Goal: Complete application form: Complete application form

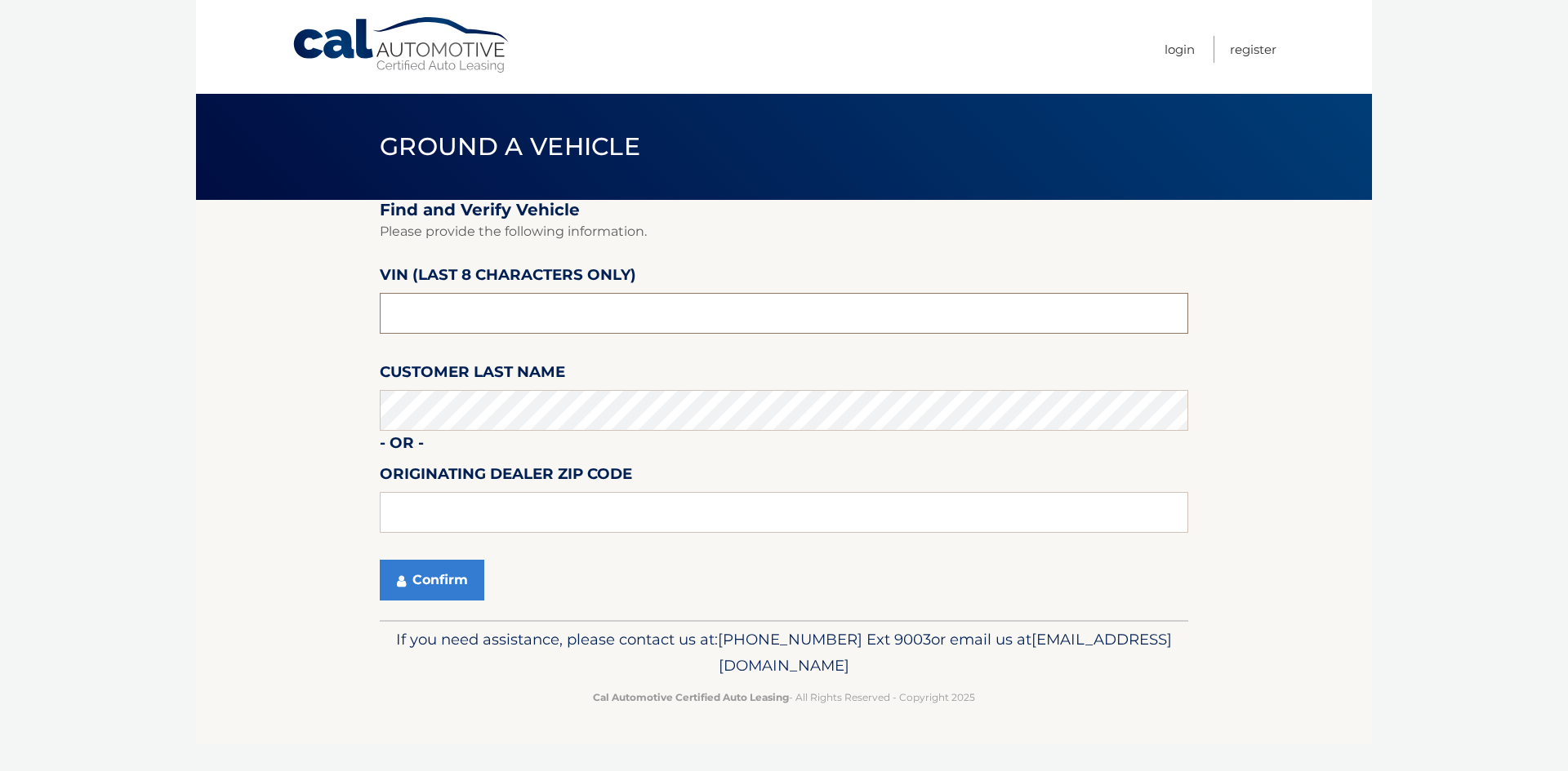
click at [485, 325] on input "text" at bounding box center [783, 313] width 808 height 41
click at [415, 578] on button "Confirm" at bounding box center [431, 580] width 104 height 41
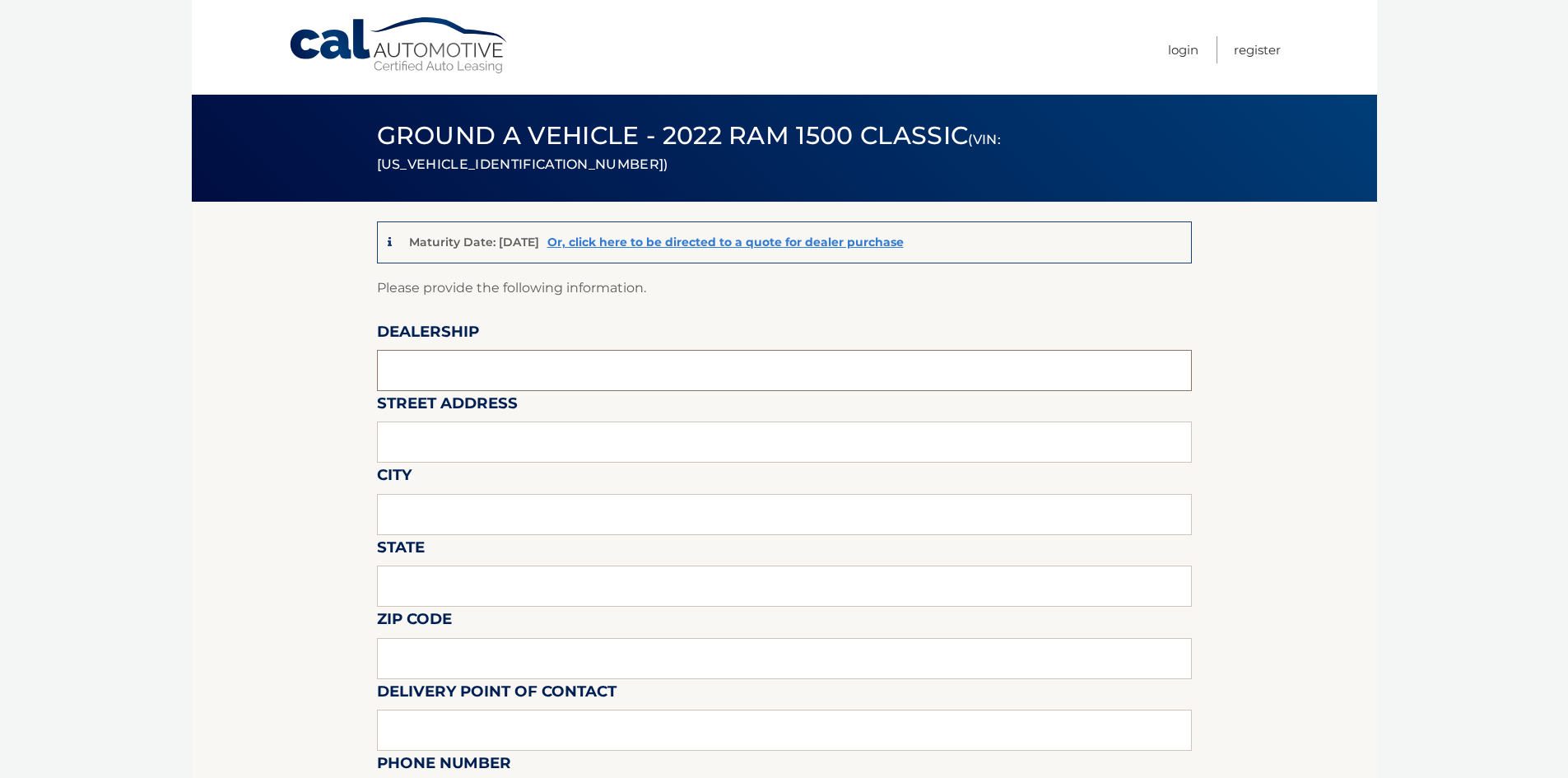
click at [500, 367] on input "text" at bounding box center [784, 370] width 815 height 41
type input "WEST HERR DODGE CHRYSLER JEEP RAM OF ROCHESTER"
drag, startPoint x: 533, startPoint y: 441, endPoint x: 534, endPoint y: 462, distance: 21.0
click at [533, 442] on input "text" at bounding box center [784, 442] width 815 height 41
type input "4477 WEST RIDGE ROAD"
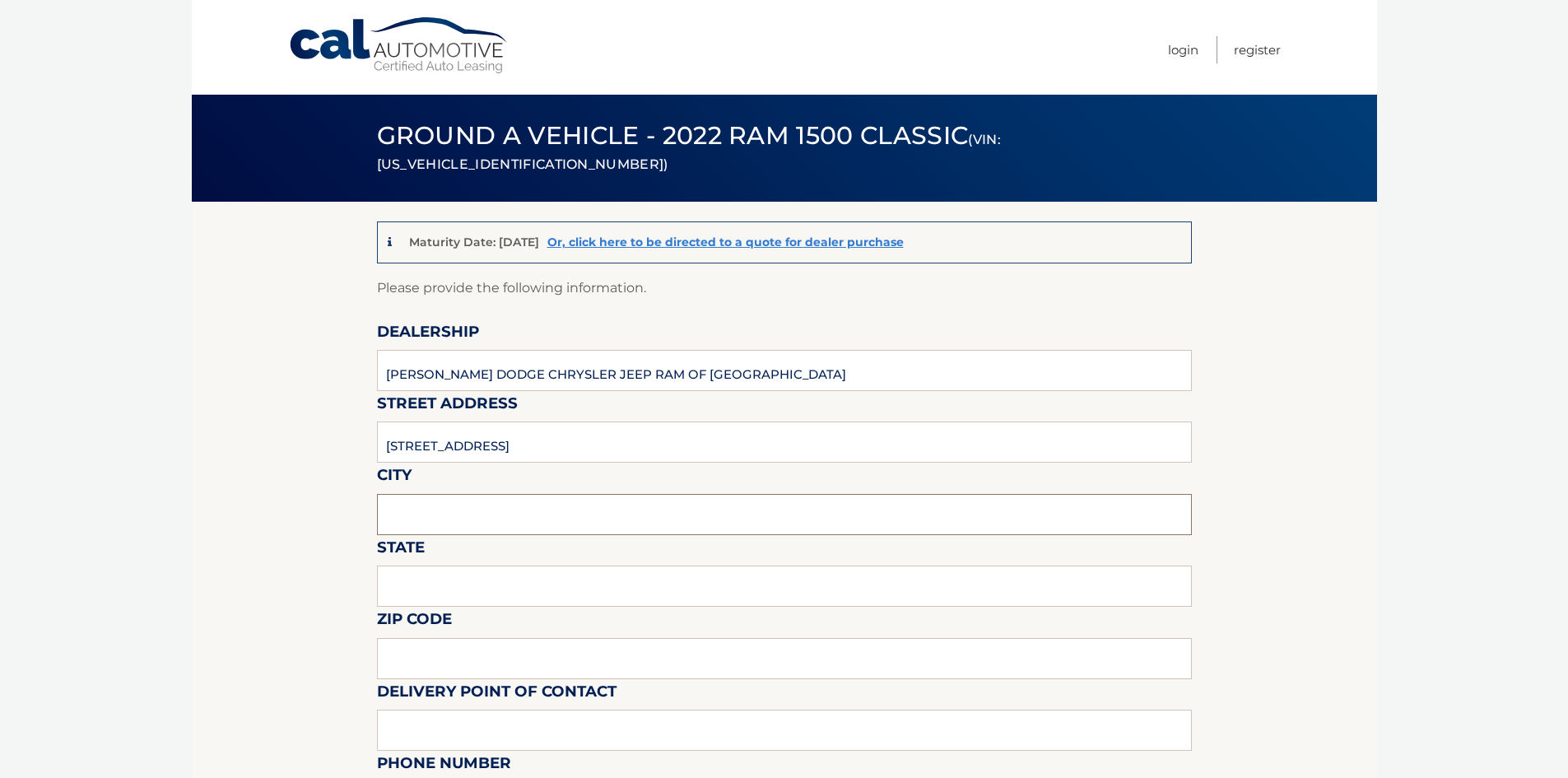
click at [535, 523] on input "text" at bounding box center [784, 514] width 815 height 41
type input "ROCHESTER"
click at [534, 597] on input "text" at bounding box center [784, 586] width 815 height 41
type input "NEW YORK"
click at [534, 658] on input "text" at bounding box center [784, 658] width 815 height 41
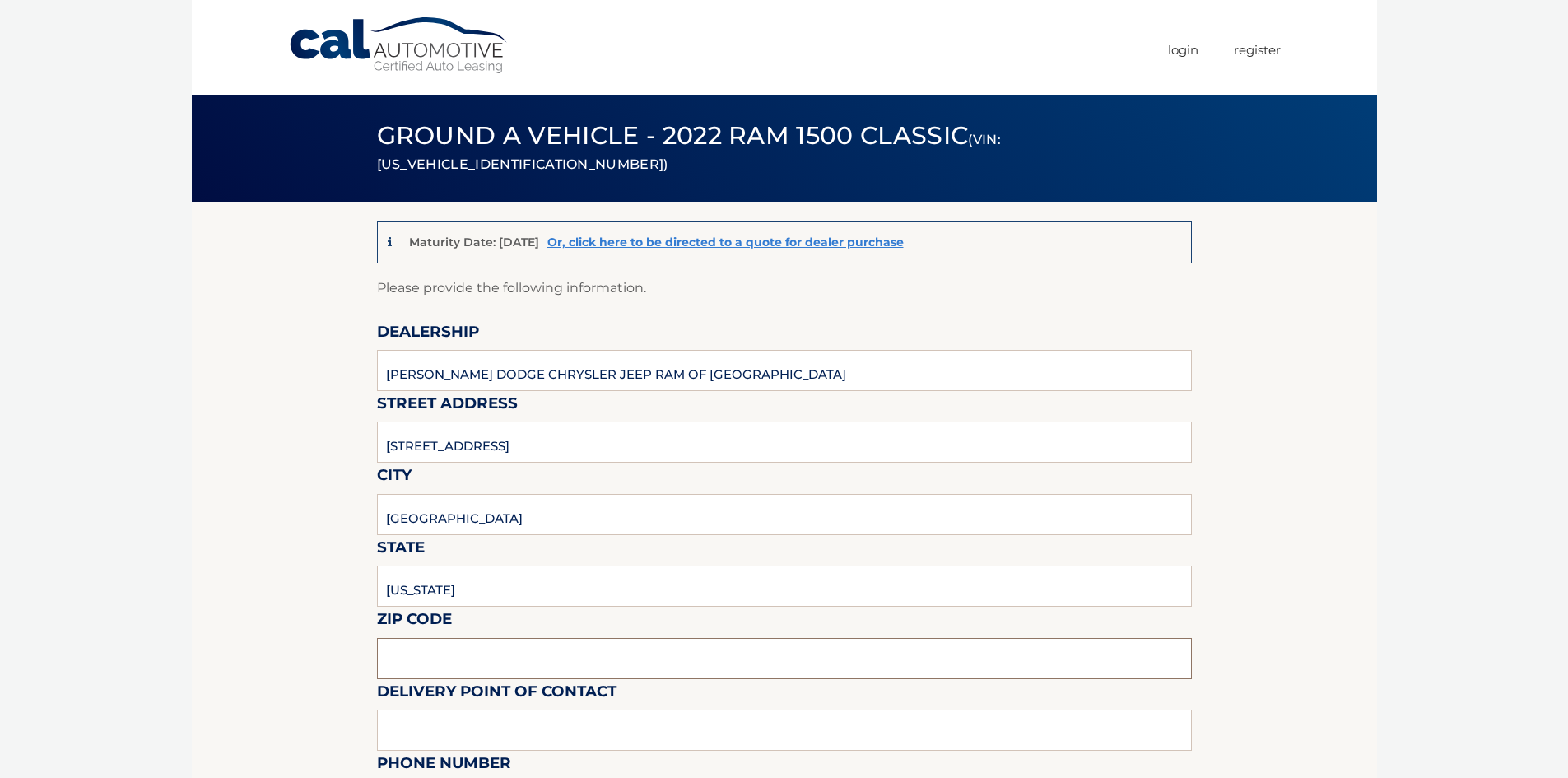
type input "14626"
click at [523, 742] on input "text" at bounding box center [784, 731] width 815 height 41
type input "5856171812"
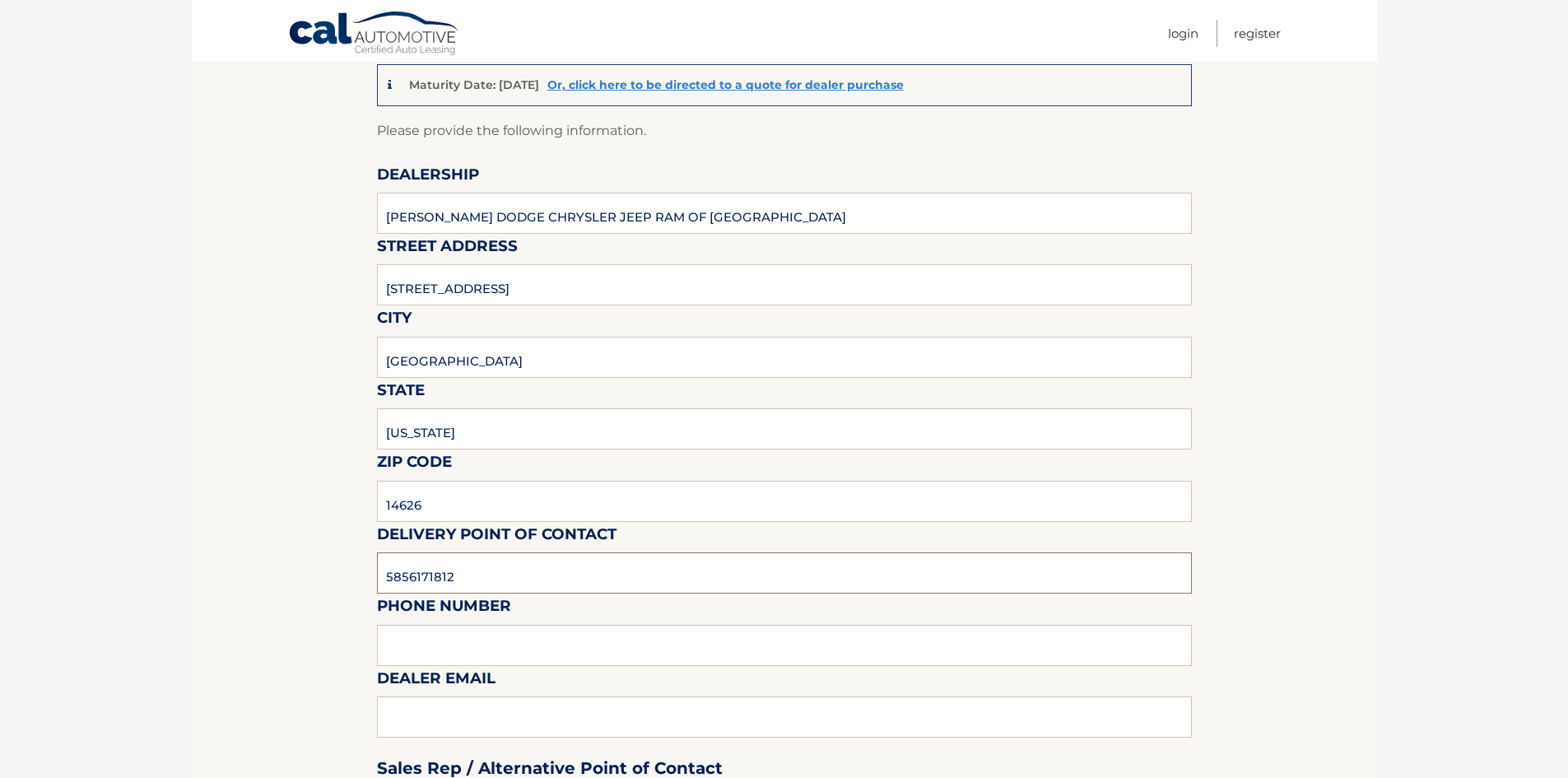
scroll to position [247, 0]
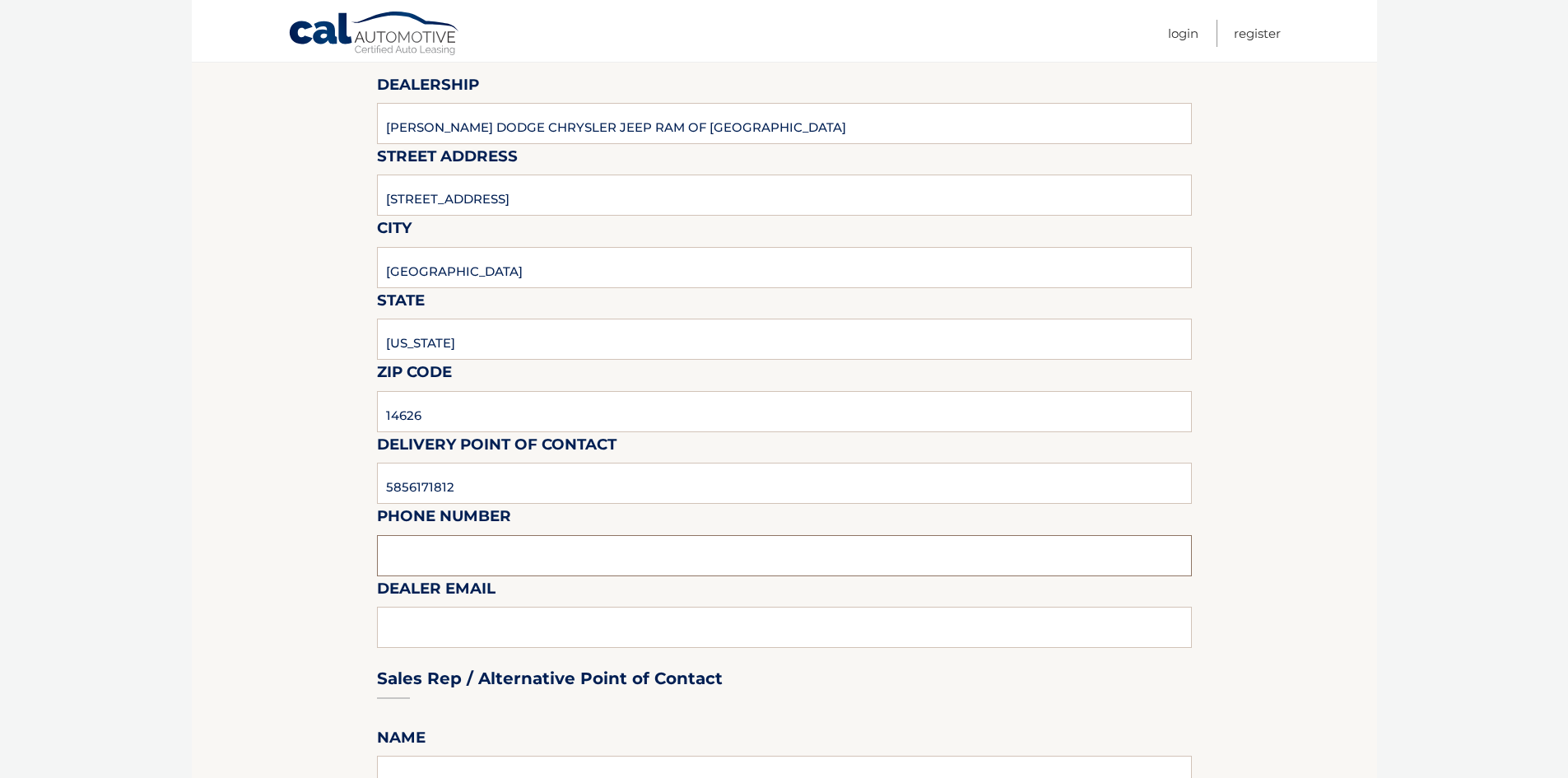
click at [524, 559] on input "text" at bounding box center [784, 555] width 815 height 41
type input "SHEBBERECHT@WESTHERR.COM"
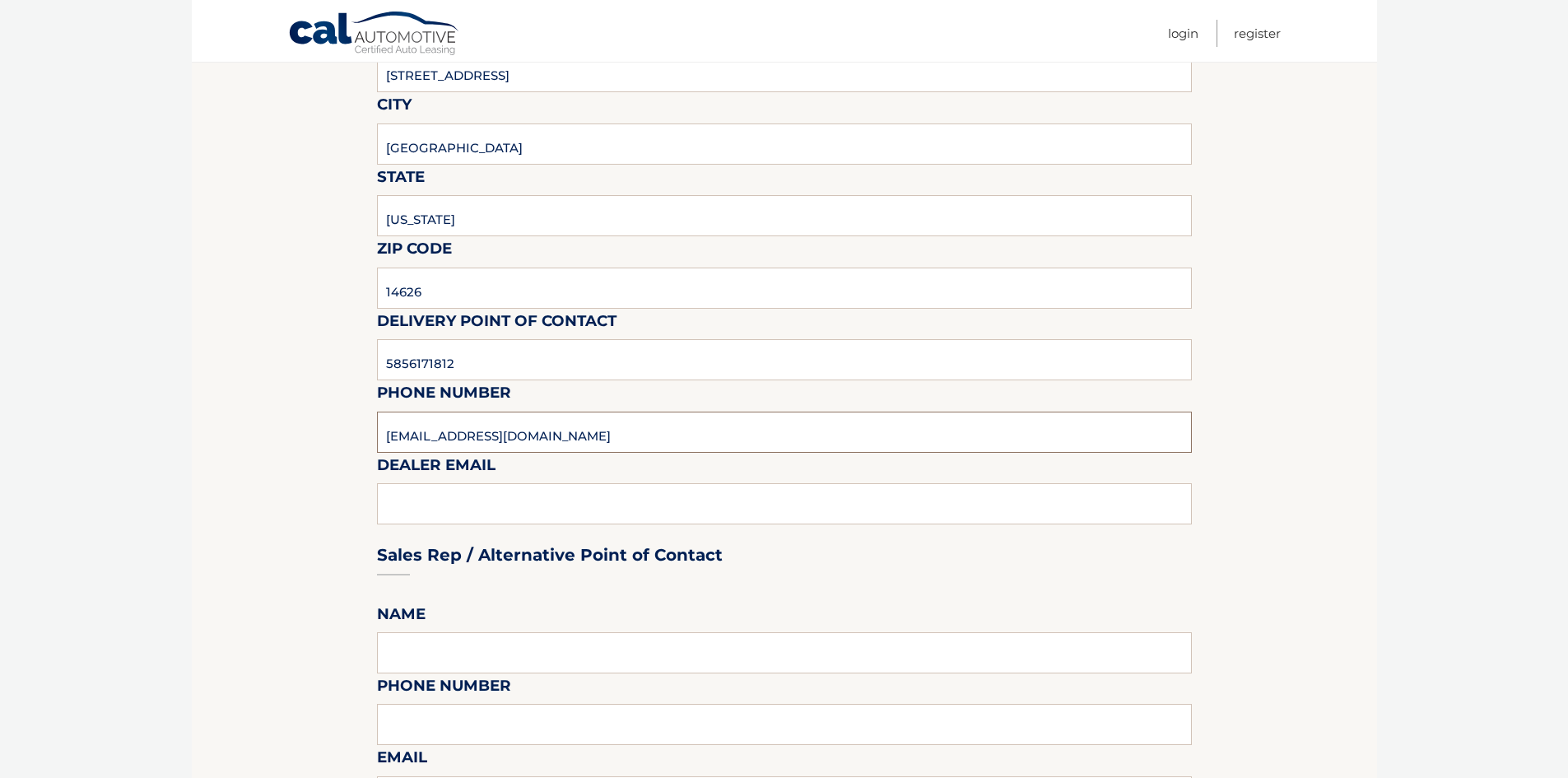
scroll to position [494, 0]
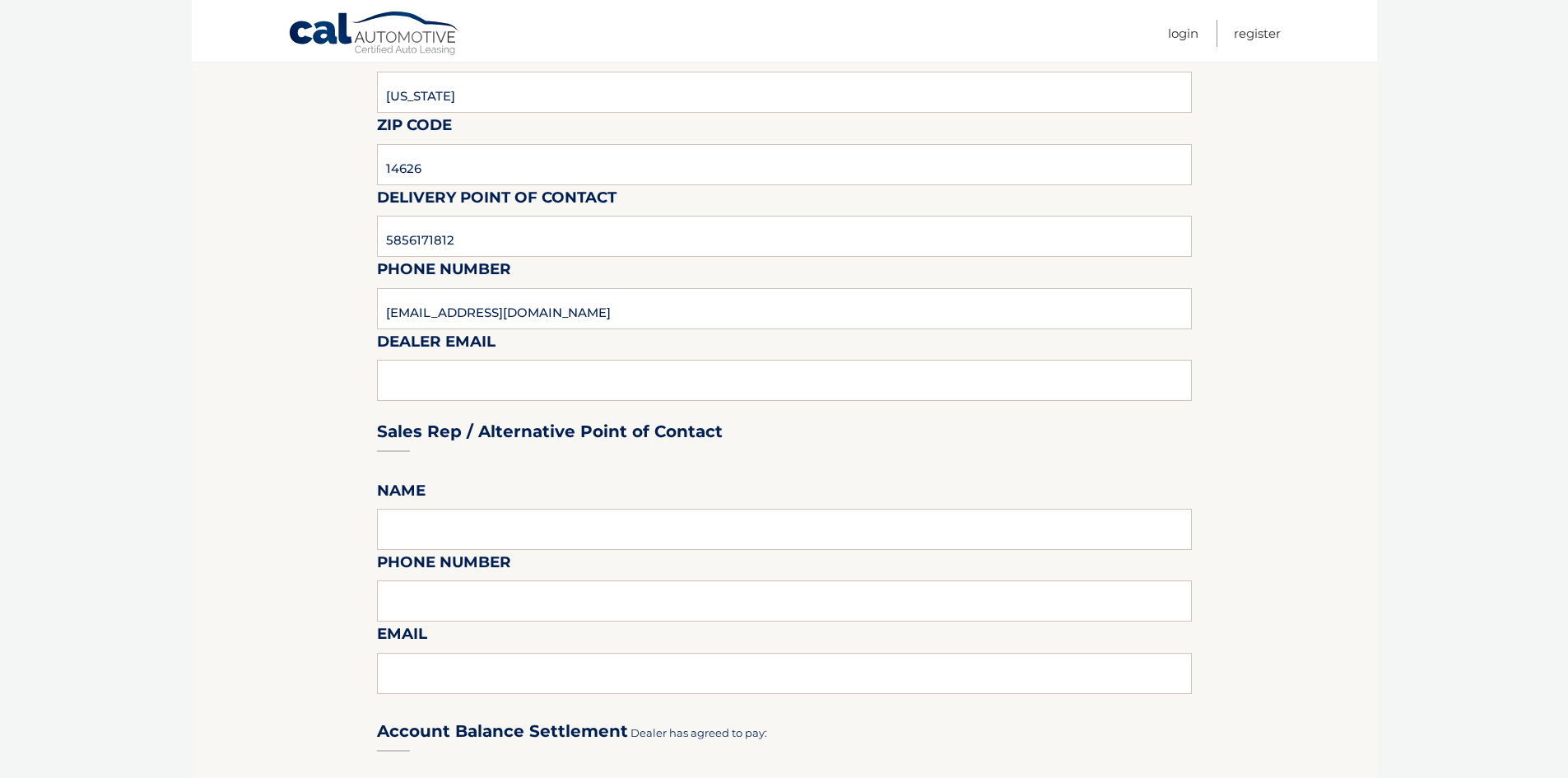
click at [496, 503] on fieldset "Please provide the following information. Dealership WEST HERR DODGE CHRYSLER J…" at bounding box center [784, 647] width 815 height 1730
click at [493, 522] on input "text" at bounding box center [784, 529] width 815 height 41
type input "TONY SYOUTHOUM"
click at [521, 608] on input "text" at bounding box center [784, 601] width 815 height 41
type input "5853526600"
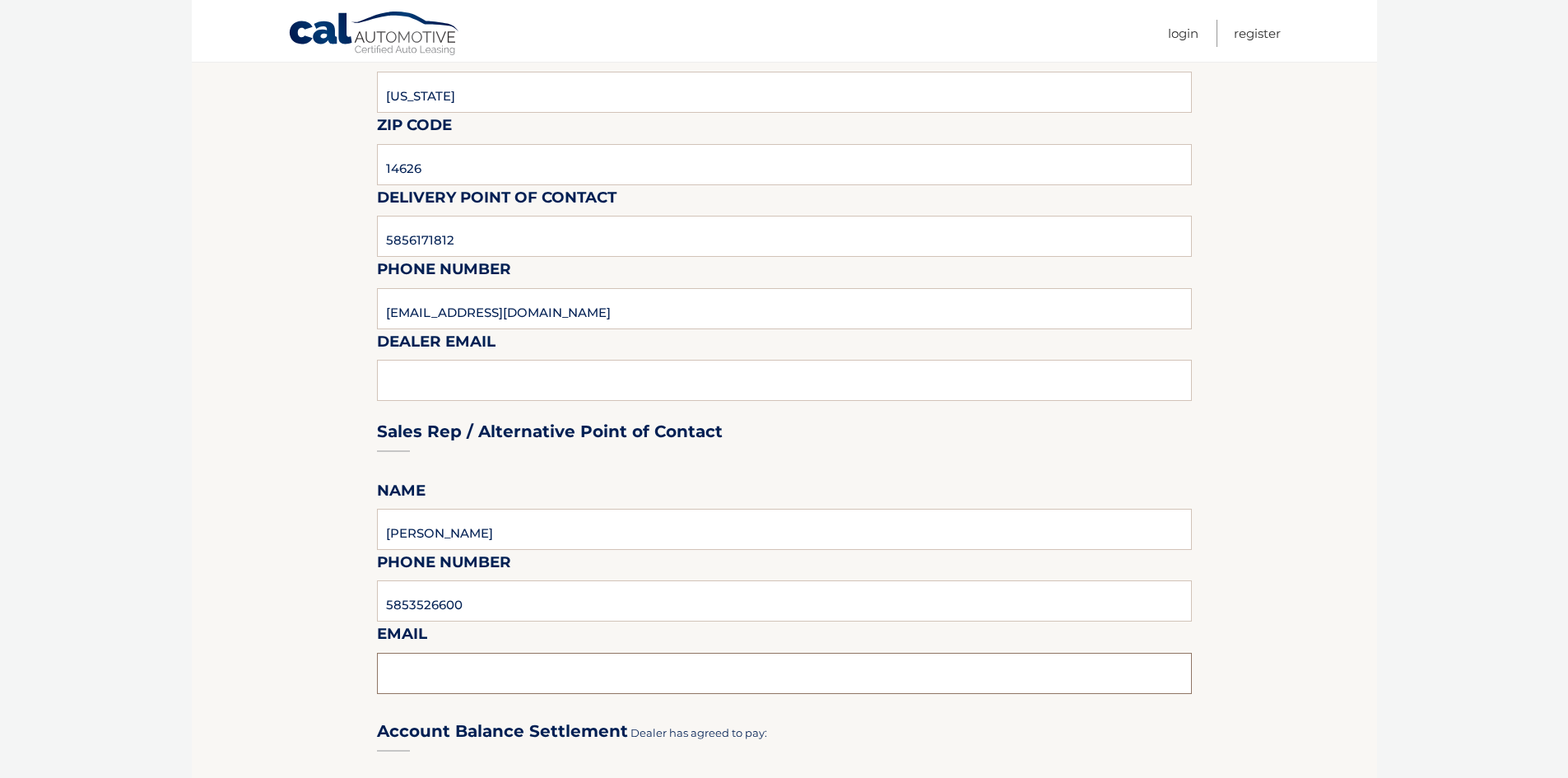
click at [522, 669] on input "text" at bounding box center [784, 673] width 815 height 41
type input "TSYOUTHOUM@WESTHERR.COM"
click at [698, 417] on div "Sales Rep / Alternative Point of Contact" at bounding box center [784, 400] width 815 height 116
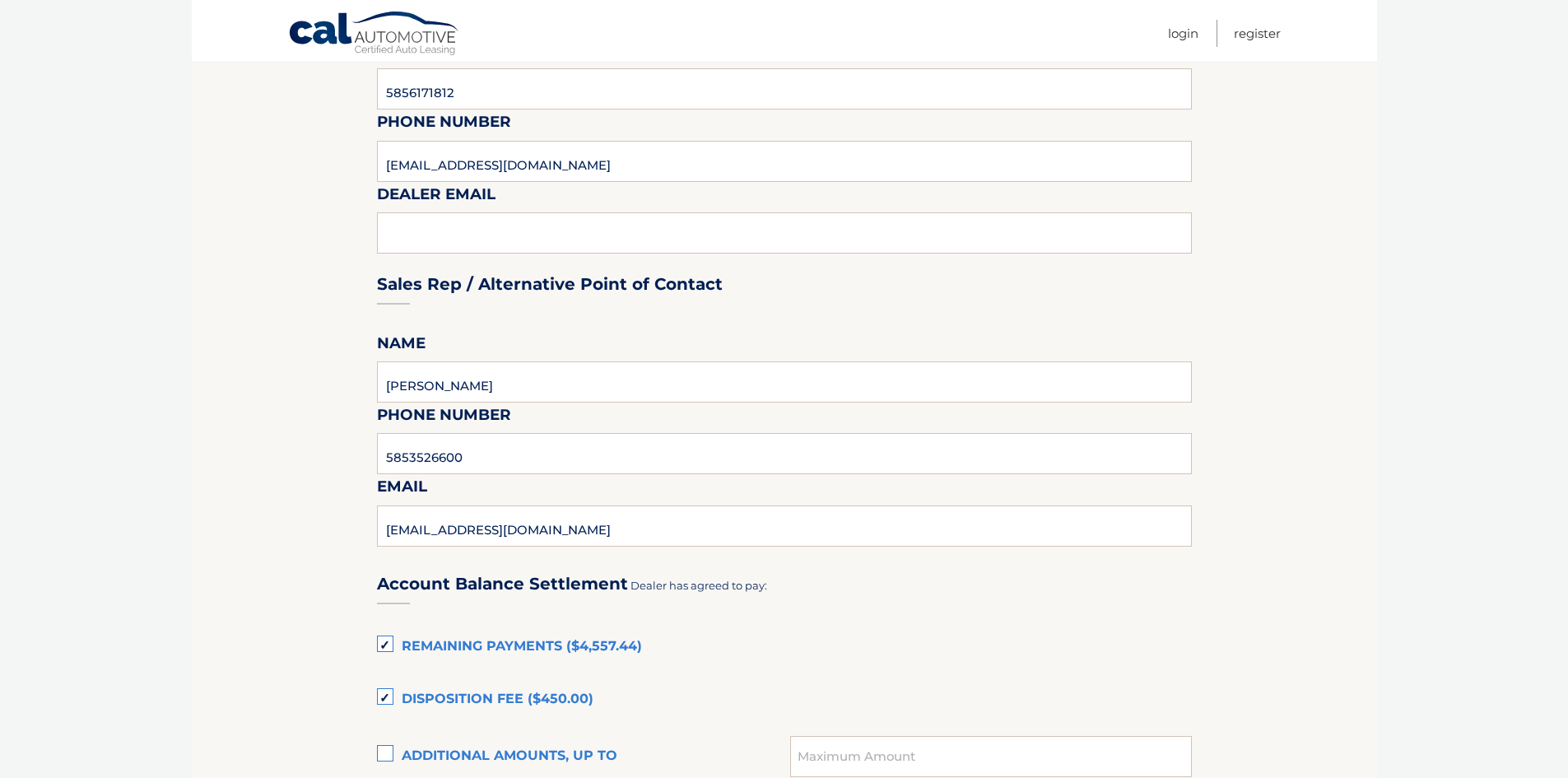
scroll to position [906, 0]
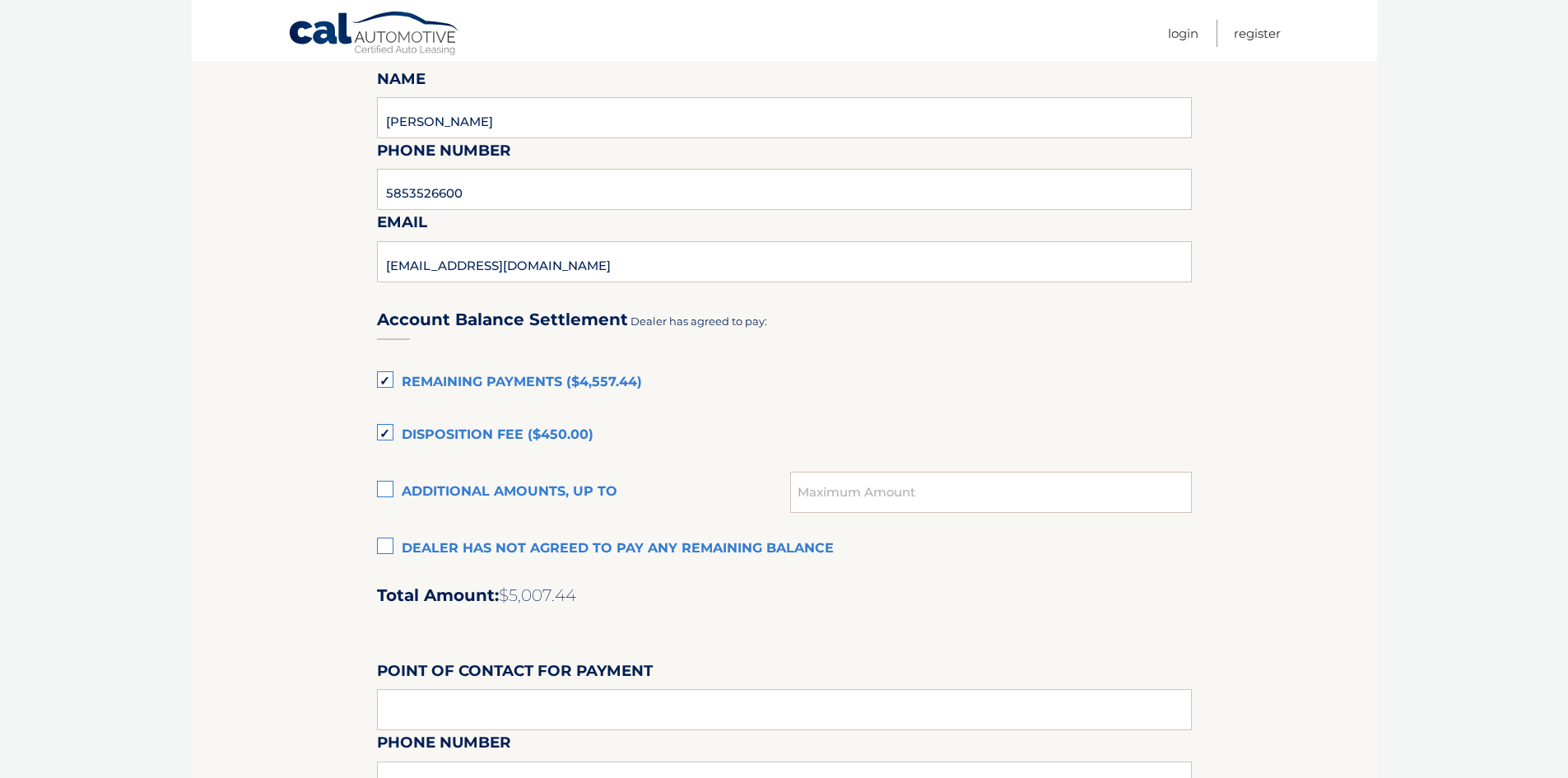
click at [427, 438] on label "Disposition Fee ($450.00)" at bounding box center [784, 436] width 815 height 33
click at [0, 0] on input "Disposition Fee ($450.00)" at bounding box center [0, 0] width 0 height 0
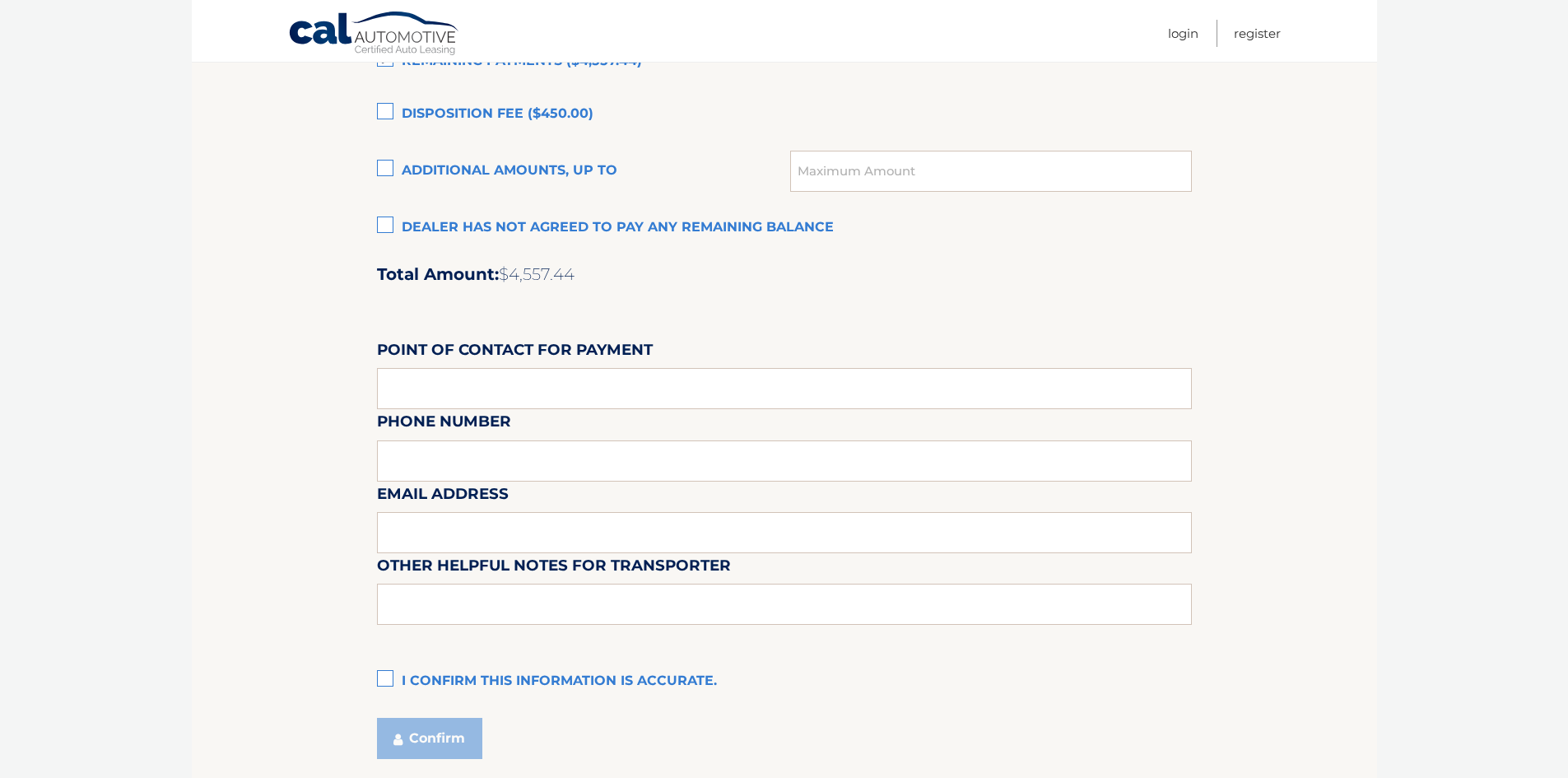
scroll to position [1235, 0]
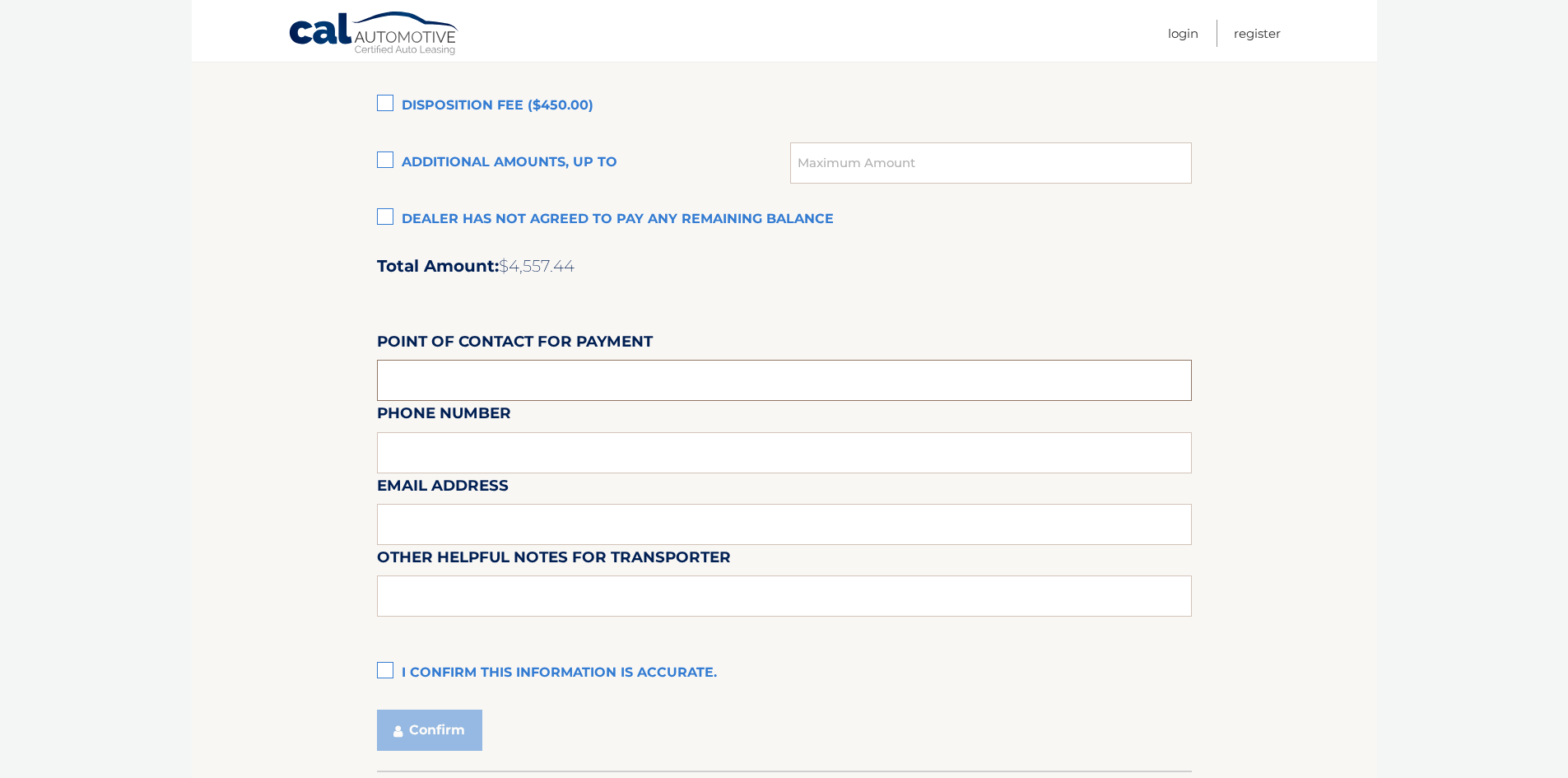
click at [611, 384] on input "text" at bounding box center [784, 380] width 815 height 41
type input "JACOB LADD"
click at [543, 450] on div "Email Address" at bounding box center [784, 436] width 815 height 71
click at [526, 455] on div "Email Address" at bounding box center [784, 436] width 815 height 71
click at [521, 455] on div "Email Address" at bounding box center [784, 436] width 815 height 71
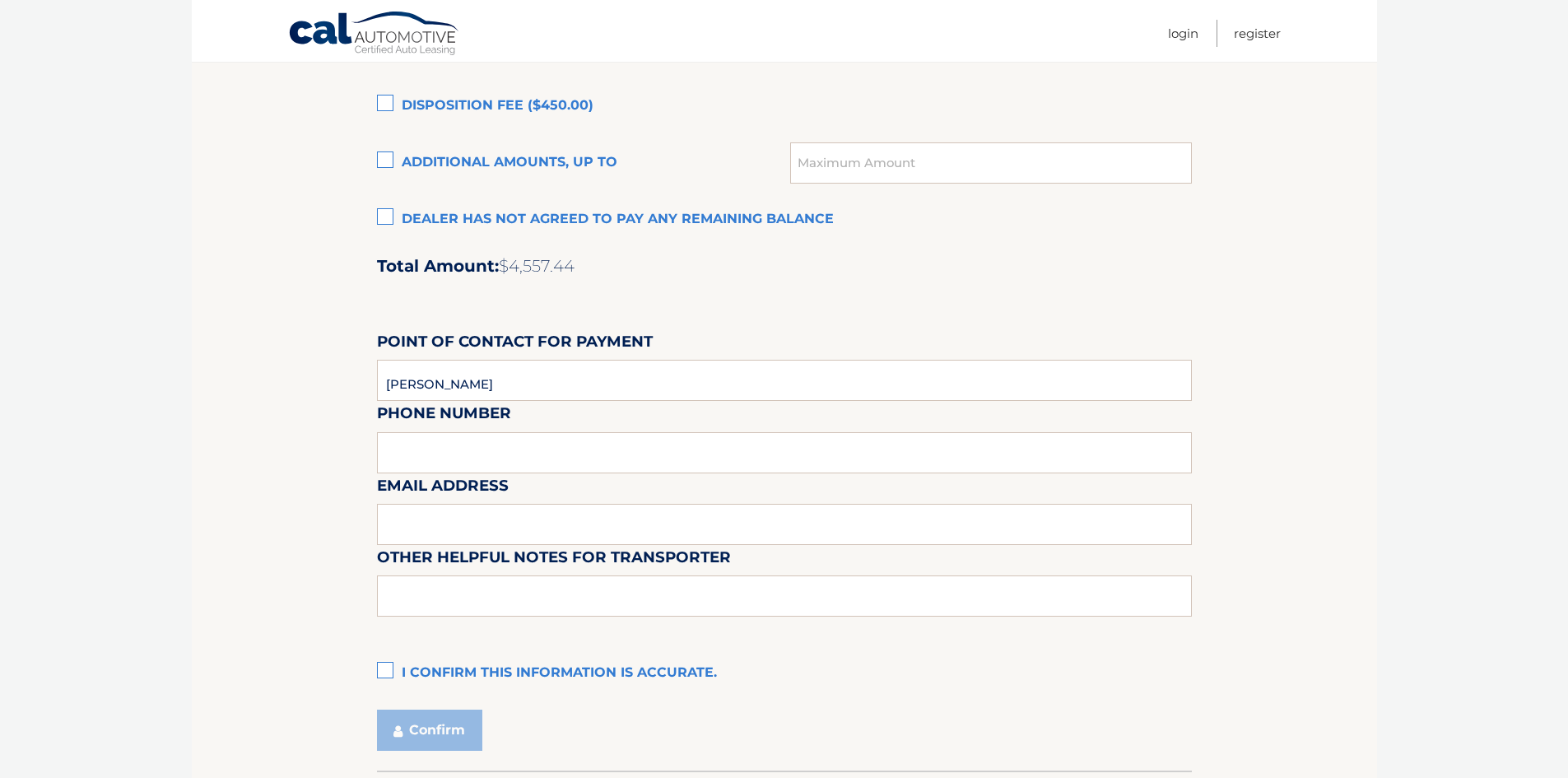
click at [521, 455] on div "Email Address" at bounding box center [784, 436] width 815 height 71
click at [427, 441] on div "Email Address" at bounding box center [784, 436] width 815 height 71
click at [477, 530] on input "text" at bounding box center [784, 524] width 815 height 41
type input "JLADD@WESTHERR.COM"
click at [574, 587] on input "text" at bounding box center [784, 596] width 815 height 41
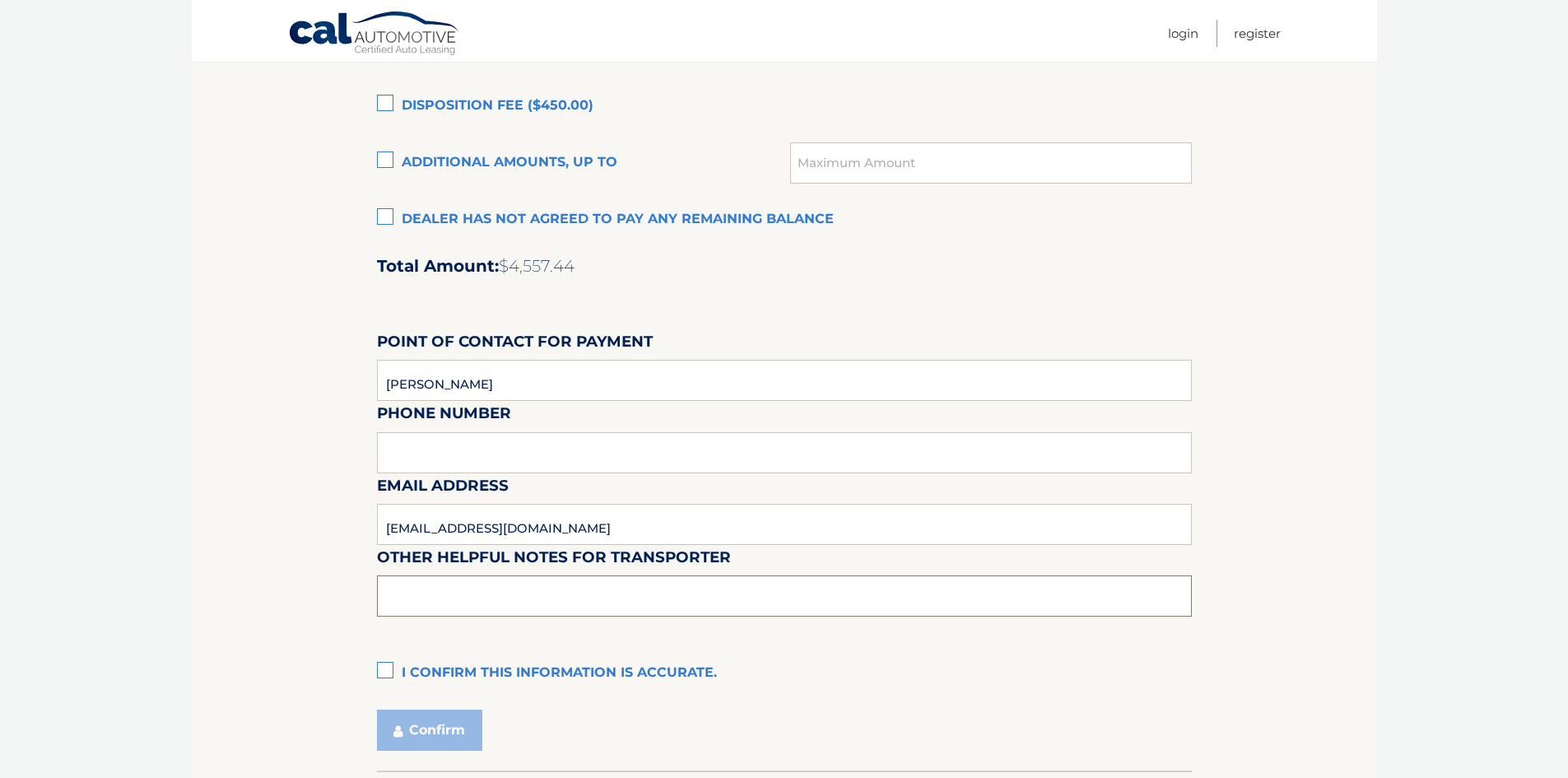
type input "PLEASE SEE SHAWN FOR KEY"
click at [534, 467] on div "Email Address JLADD@WESTHERR.COM" at bounding box center [784, 436] width 815 height 71
drag, startPoint x: 533, startPoint y: 454, endPoint x: 521, endPoint y: 453, distance: 12.0
click at [533, 453] on div "Email Address JLADD@WESTHERR.COM" at bounding box center [784, 436] width 815 height 71
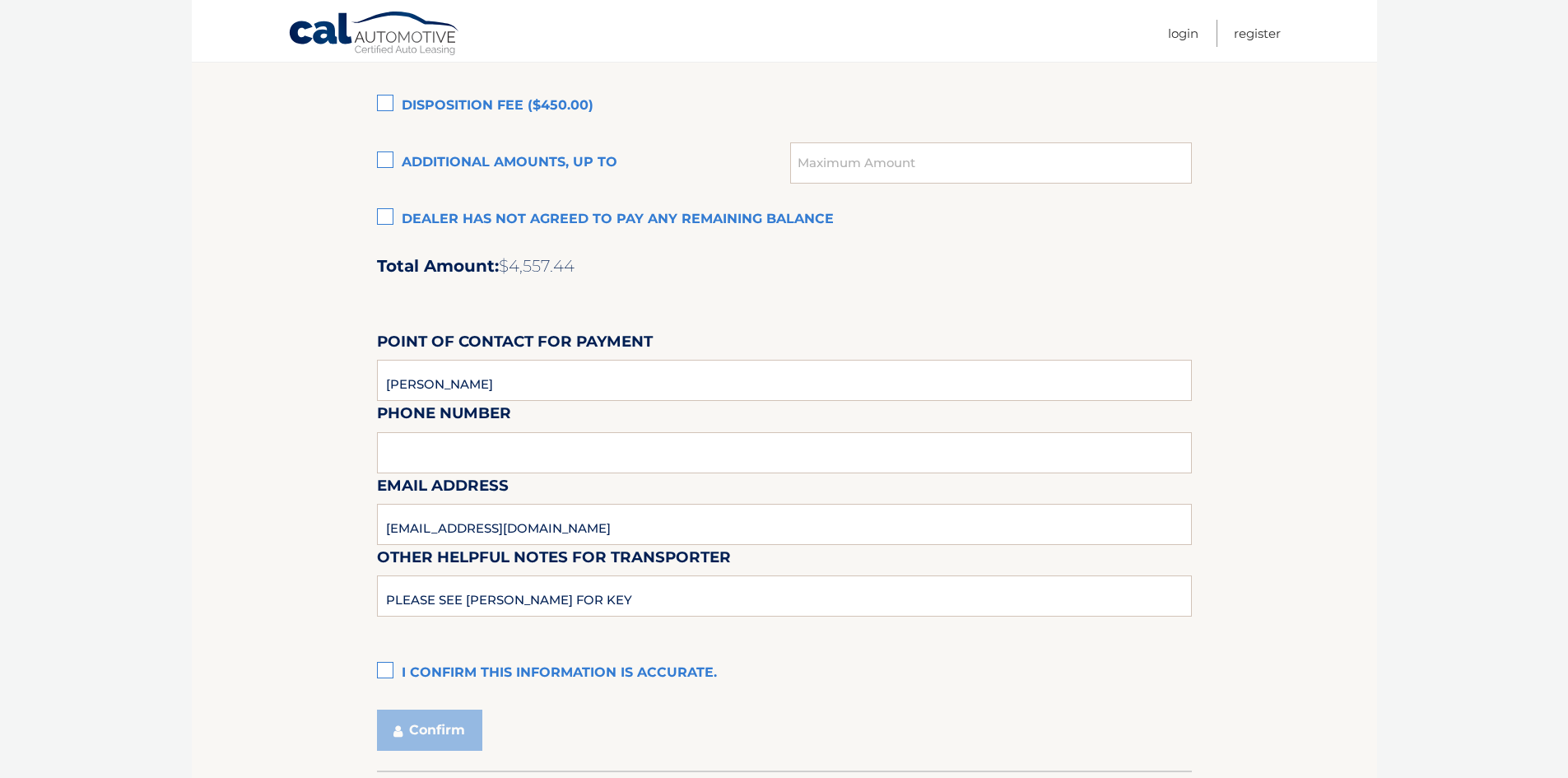
click at [420, 672] on label "I confirm this information is accurate." at bounding box center [784, 674] width 815 height 33
click at [0, 0] on input "I confirm this information is accurate." at bounding box center [0, 0] width 0 height 0
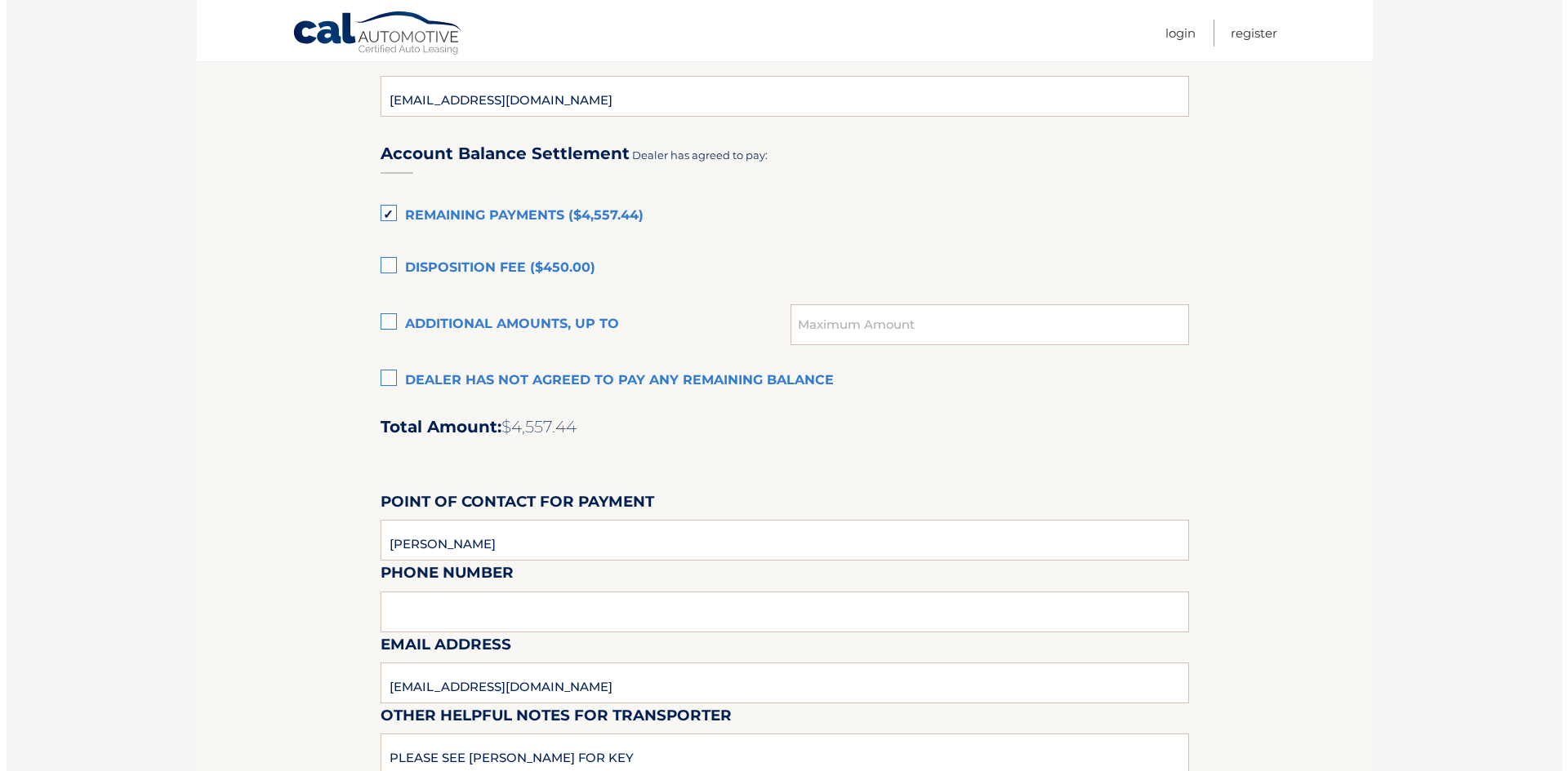
scroll to position [1341, 0]
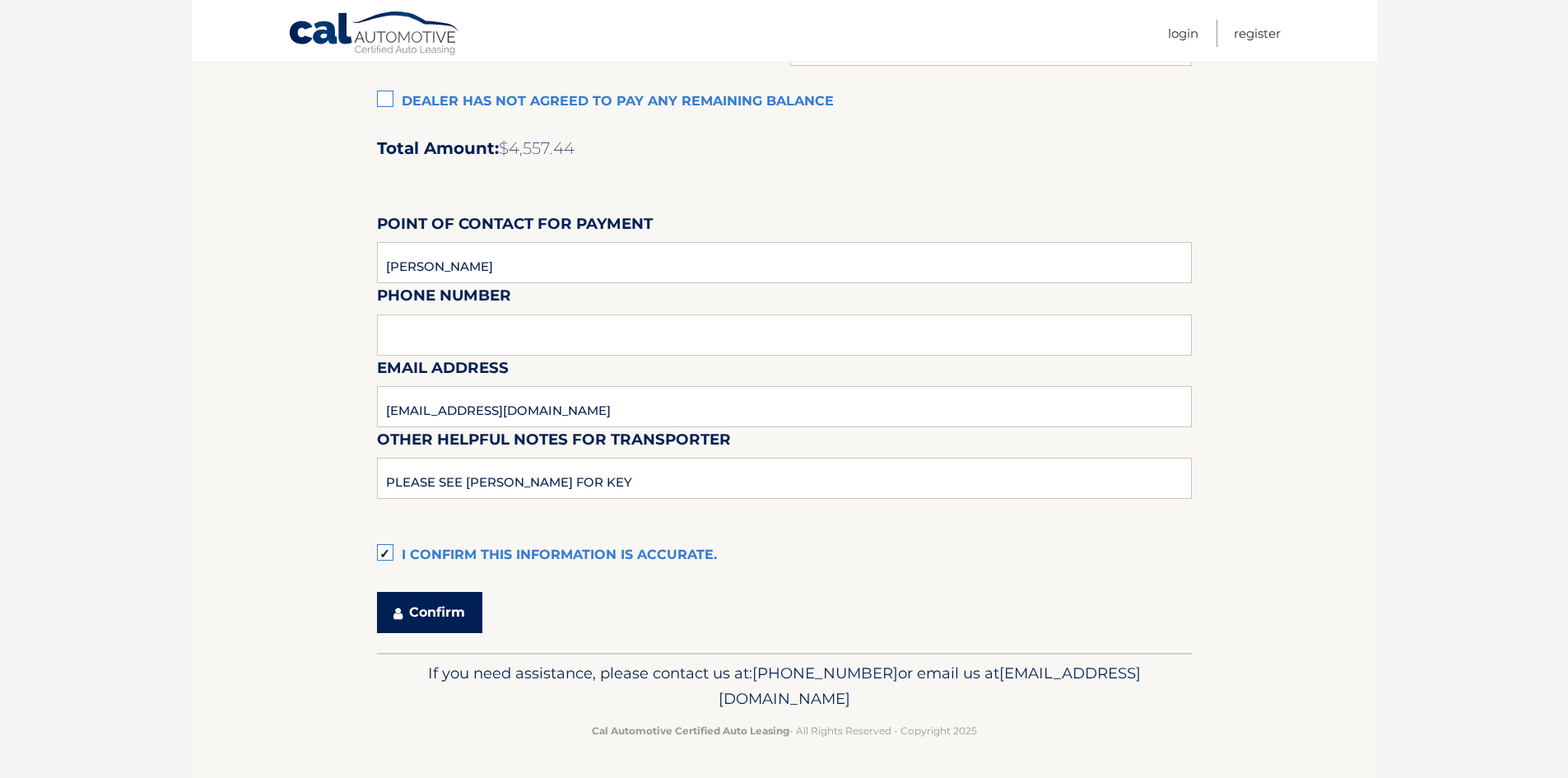
click at [416, 621] on button "Confirm" at bounding box center [429, 613] width 105 height 41
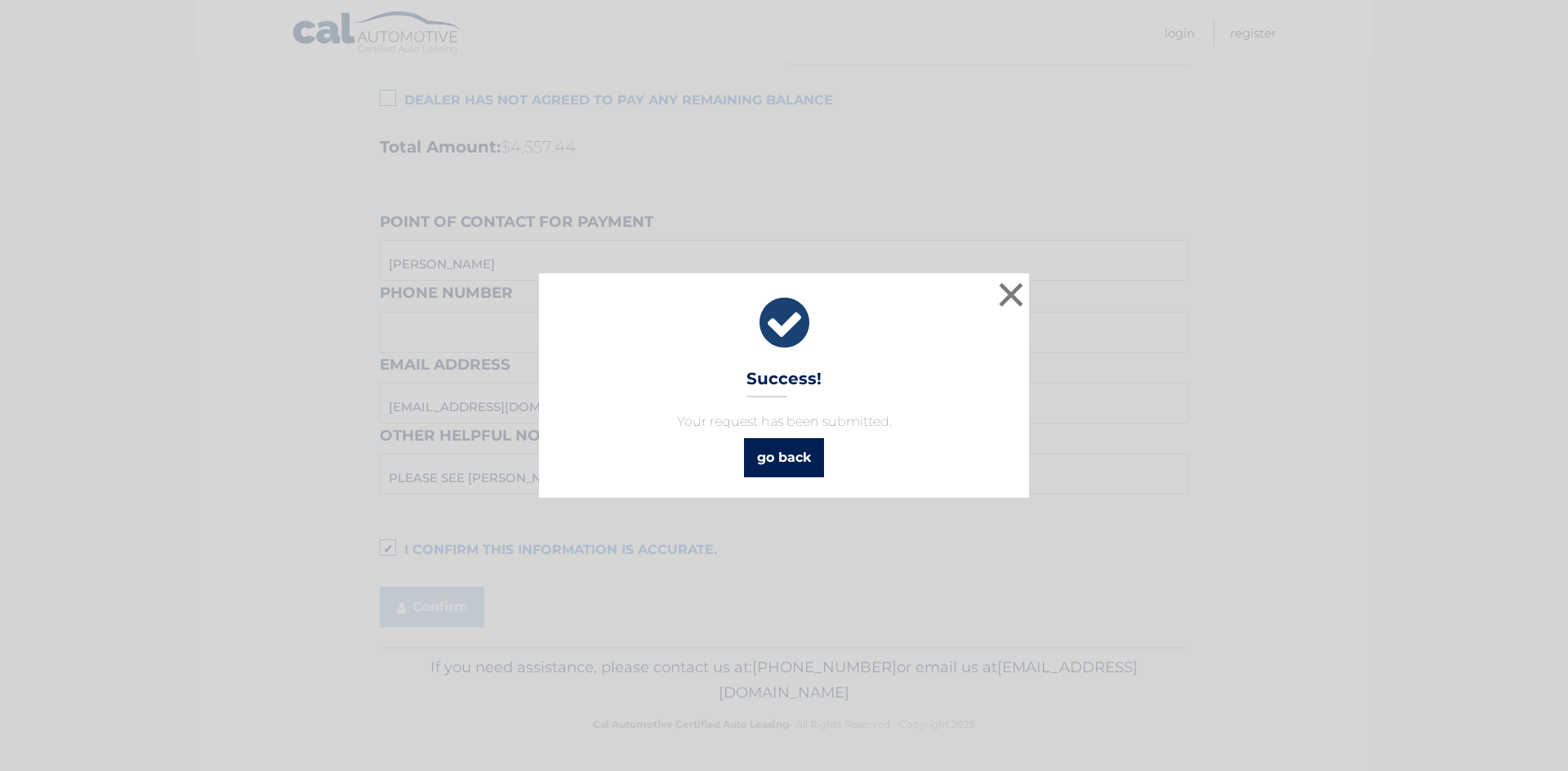
click at [788, 462] on link "go back" at bounding box center [784, 457] width 80 height 39
